Goal: Transaction & Acquisition: Purchase product/service

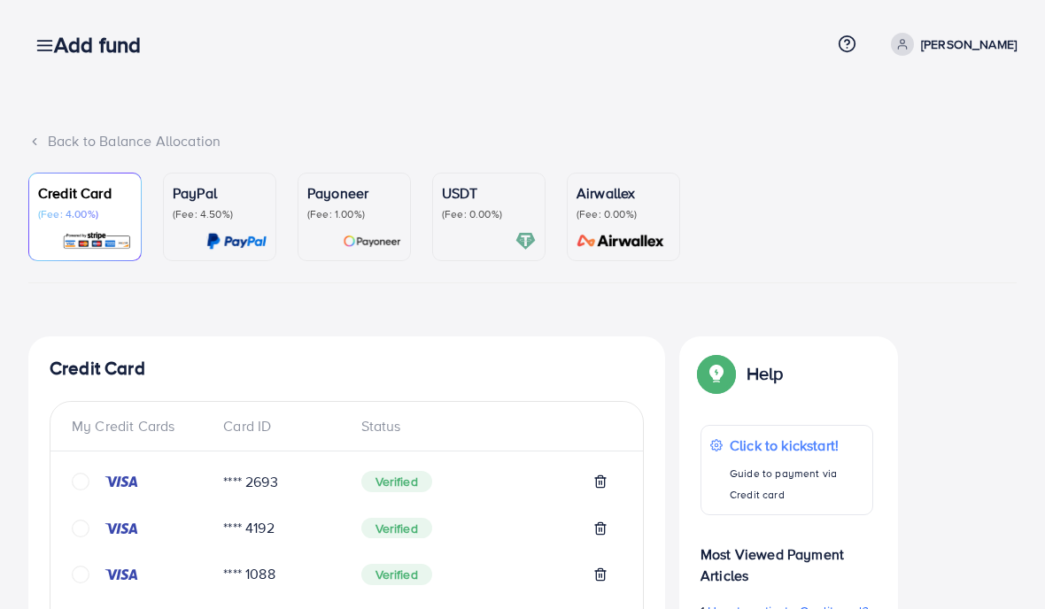
click at [59, 34] on h3 "Add fund" at bounding box center [104, 45] width 101 height 26
click at [56, 46] on h3 "Add fund" at bounding box center [104, 45] width 101 height 26
click at [102, 43] on h3 "Add fund" at bounding box center [104, 45] width 101 height 26
click at [60, 47] on h3 "Add fund" at bounding box center [104, 45] width 101 height 26
click at [48, 138] on div "Back to Balance Allocation" at bounding box center [522, 141] width 988 height 20
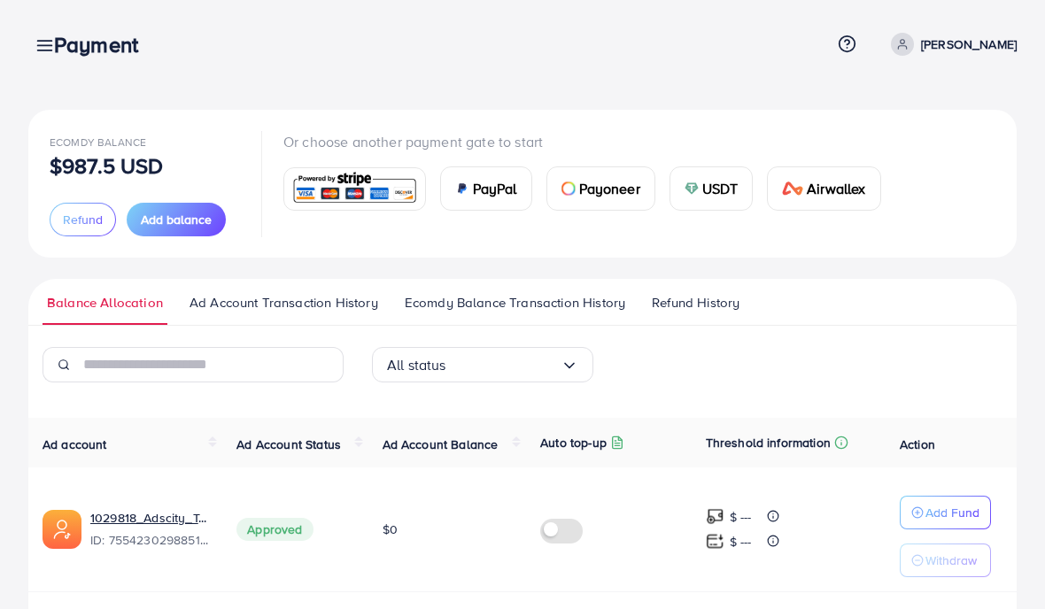
click at [182, 211] on span "Add balance" at bounding box center [176, 220] width 71 height 18
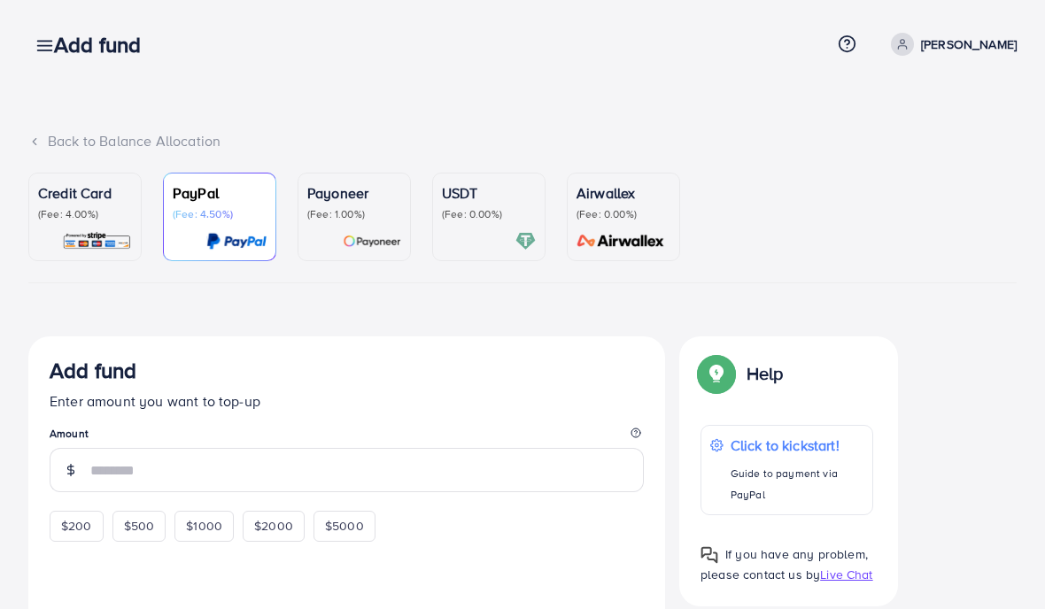
click at [92, 204] on div "Credit Card (Fee: 4.00%)" at bounding box center [85, 201] width 94 height 39
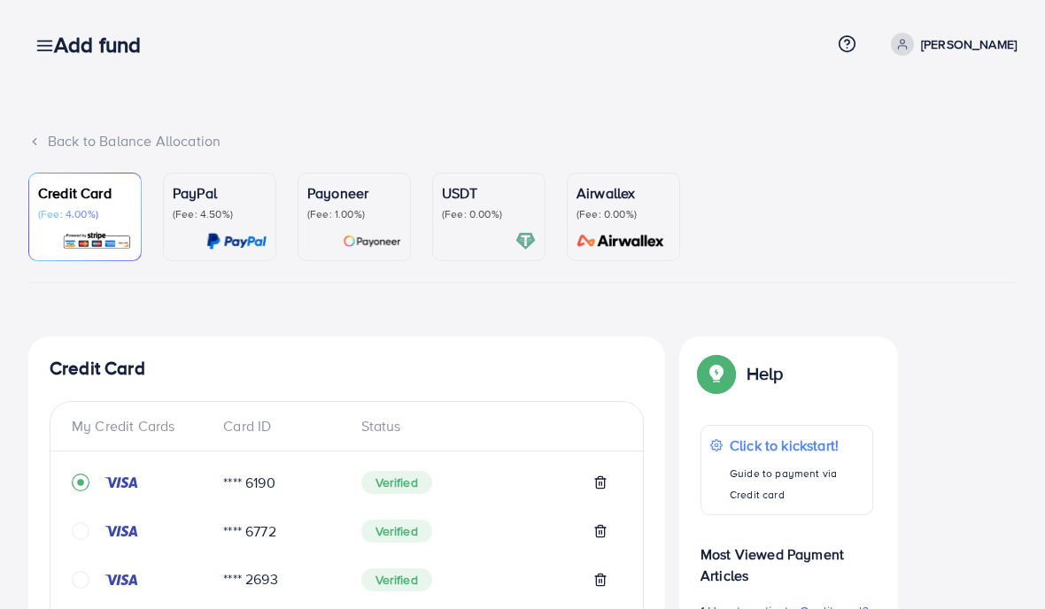
click at [96, 207] on p "(Fee: 4.00%)" at bounding box center [85, 214] width 94 height 14
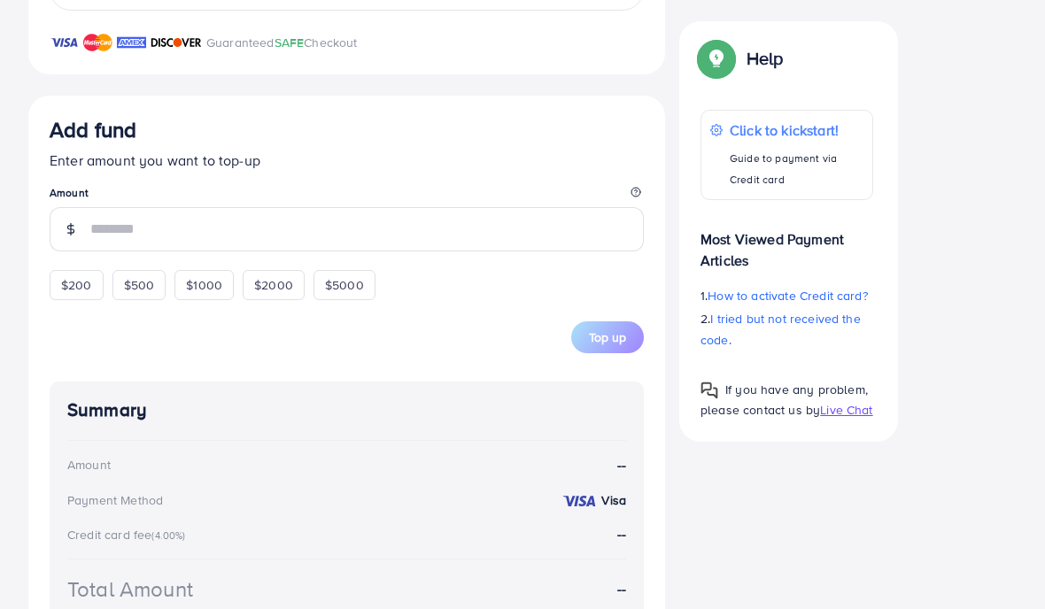
scroll to position [846, 0]
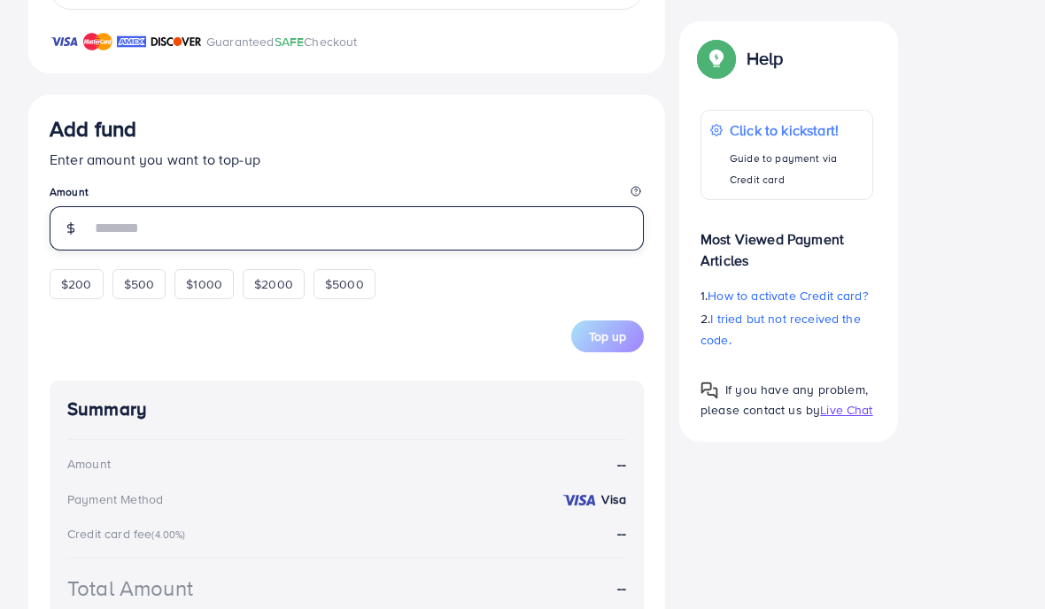
click at [351, 228] on input "number" at bounding box center [366, 228] width 553 height 44
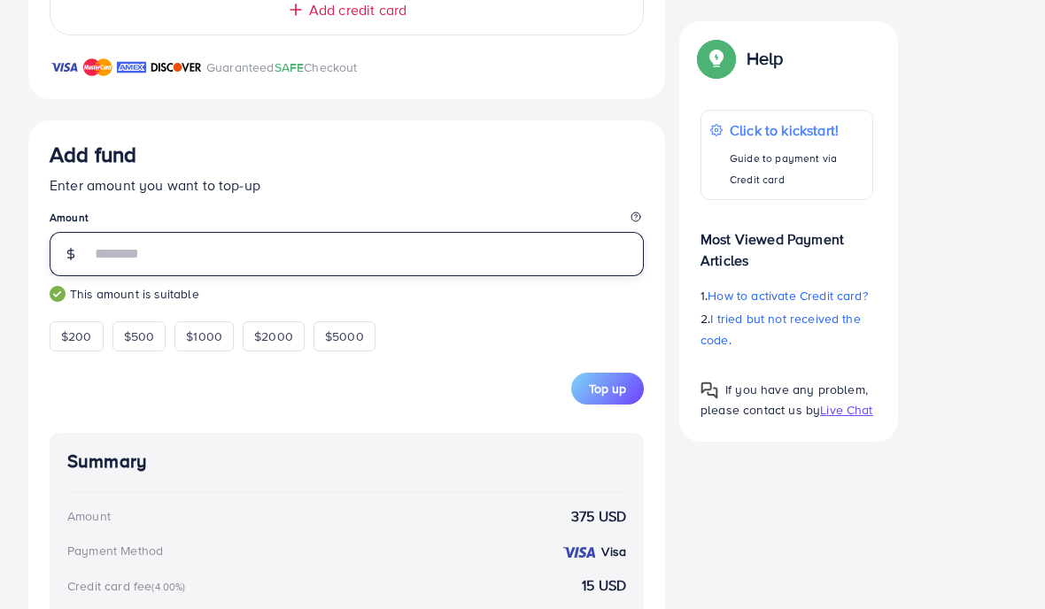
scroll to position [822, 0]
click at [508, 246] on input "***" at bounding box center [366, 253] width 553 height 44
type input "***"
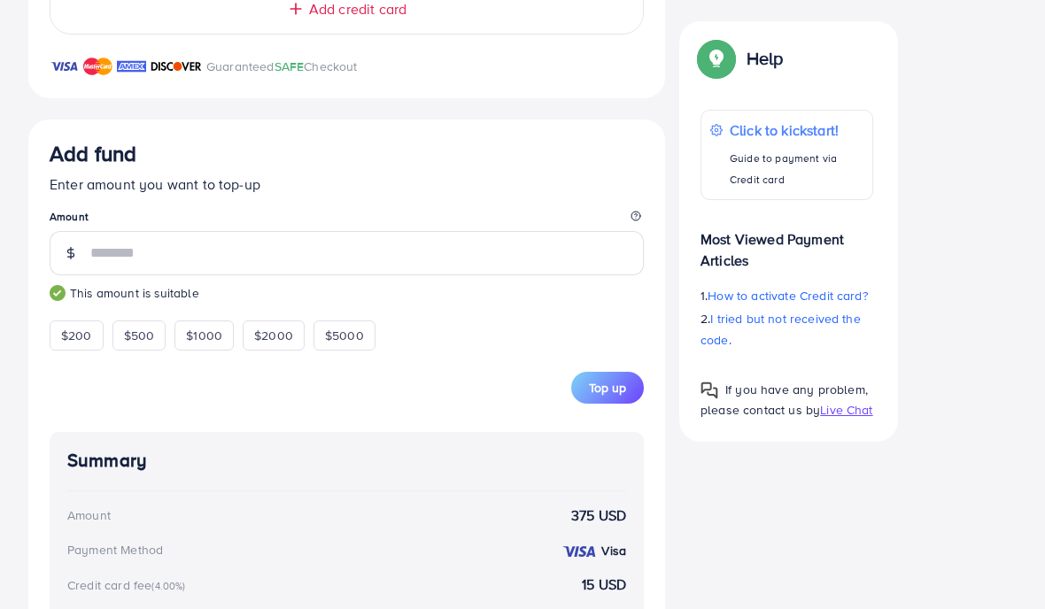
click at [610, 386] on span "Top up" at bounding box center [607, 388] width 37 height 18
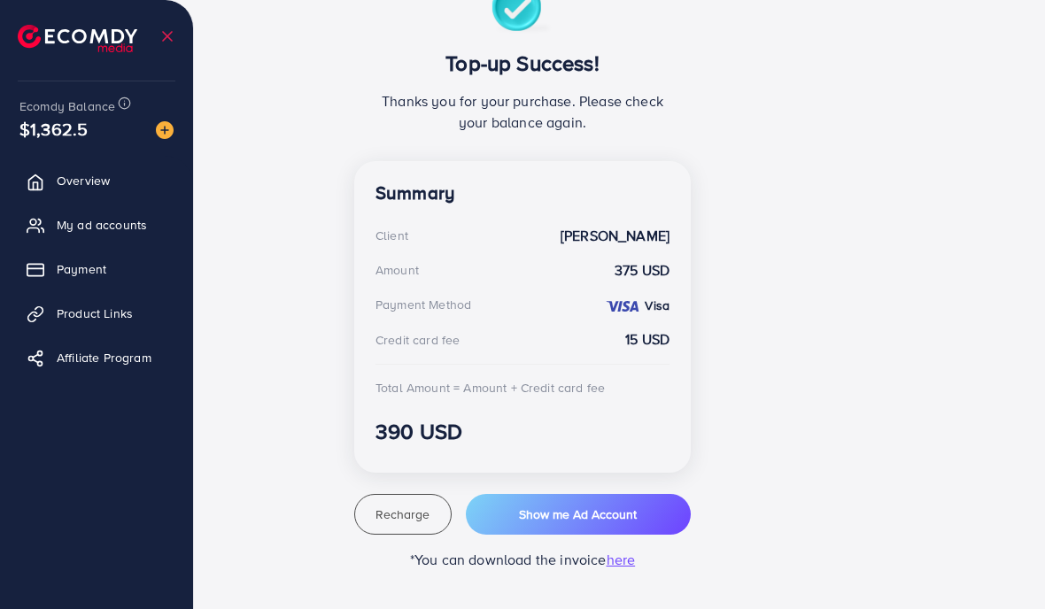
scroll to position [105, 0]
